Goal: Transaction & Acquisition: Book appointment/travel/reservation

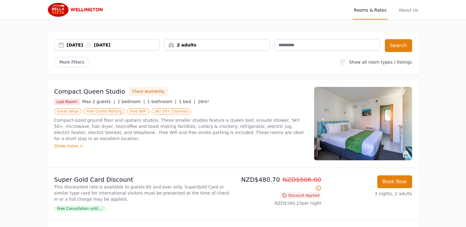
click at [106, 47] on div "07 Sep 2025 10 Sep 2025" at bounding box center [113, 45] width 93 height 6
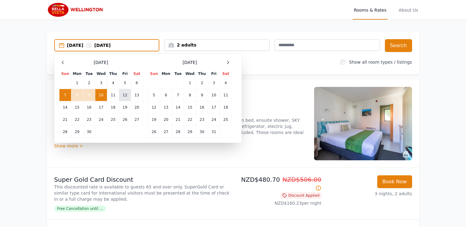
click at [127, 96] on td "12" at bounding box center [125, 95] width 12 height 12
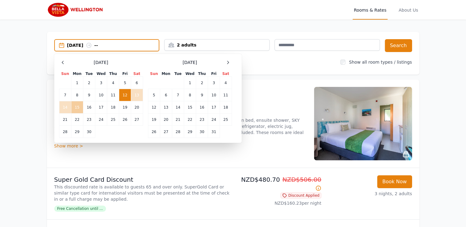
click at [76, 108] on td "15" at bounding box center [77, 107] width 12 height 12
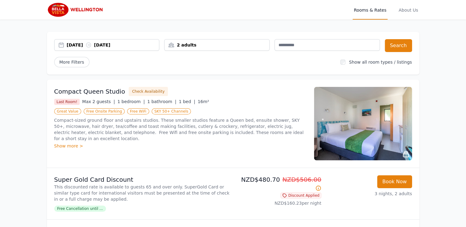
click at [188, 43] on div "2 adults" at bounding box center [217, 45] width 105 height 6
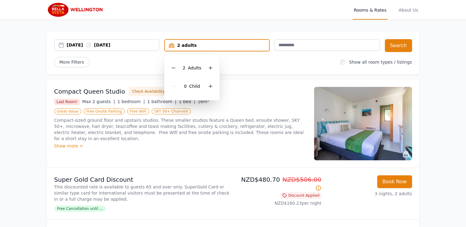
click at [184, 69] on span "2" at bounding box center [184, 68] width 3 height 5
click at [174, 67] on icon at bounding box center [173, 68] width 5 height 5
click at [276, 68] on div "12 Sep 2025 15 Sep 2025 1 adult 1 Adult 0 Child Search More Filters Show all ro…" at bounding box center [233, 53] width 373 height 43
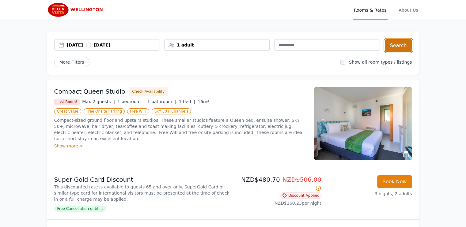
click at [400, 44] on button "Search" at bounding box center [398, 45] width 27 height 13
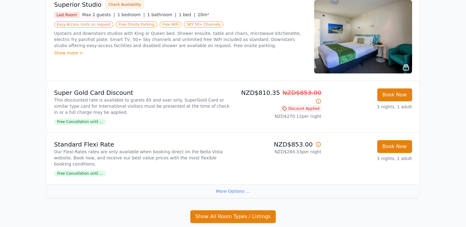
scroll to position [92, 0]
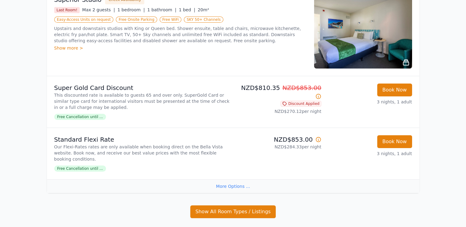
click at [319, 138] on icon at bounding box center [318, 140] width 6 height 6
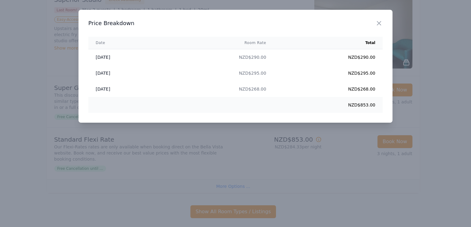
click at [321, 184] on div at bounding box center [235, 113] width 471 height 227
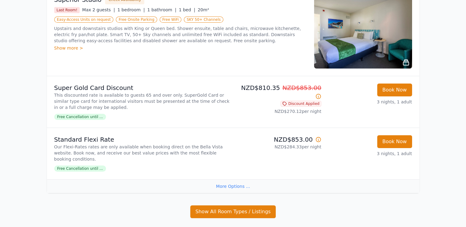
click at [235, 181] on div "More Options ..." at bounding box center [233, 187] width 373 height 14
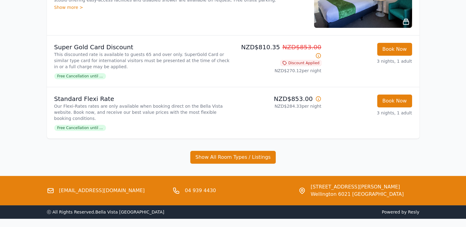
scroll to position [147, 0]
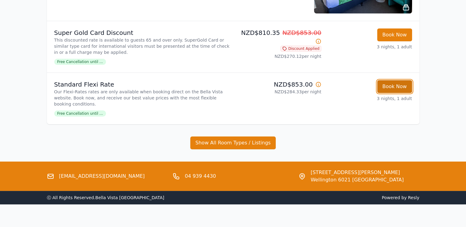
click at [393, 87] on button "Book Now" at bounding box center [394, 86] width 35 height 13
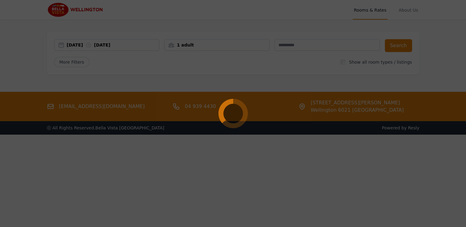
select select "**"
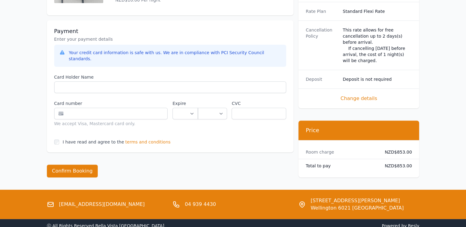
scroll to position [306, 0]
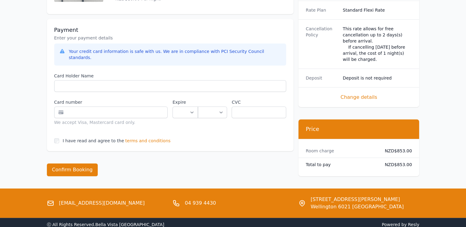
click at [401, 148] on dd "NZD$853.00" at bounding box center [396, 151] width 32 height 6
drag, startPoint x: 401, startPoint y: 140, endPoint x: 396, endPoint y: 139, distance: 4.9
click at [397, 148] on dd "NZD$853.00" at bounding box center [396, 151] width 32 height 6
click at [396, 148] on dd "NZD$853.00" at bounding box center [396, 151] width 32 height 6
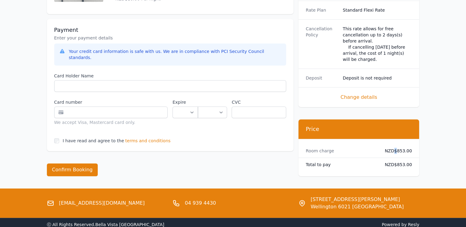
click at [396, 148] on dd "NZD$853.00" at bounding box center [396, 151] width 32 height 6
copy div "Room charge"
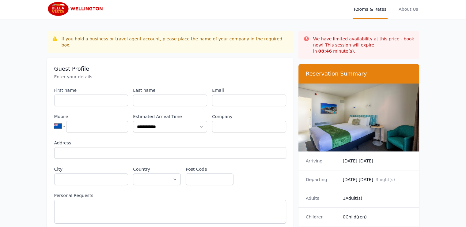
scroll to position [0, 0]
